Goal: Task Accomplishment & Management: Manage account settings

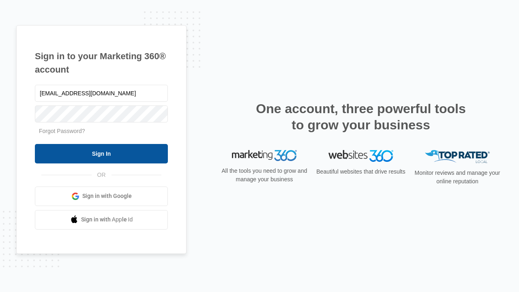
click at [101, 153] on input "Sign In" at bounding box center [101, 153] width 133 height 19
